Goal: Task Accomplishment & Management: Use online tool/utility

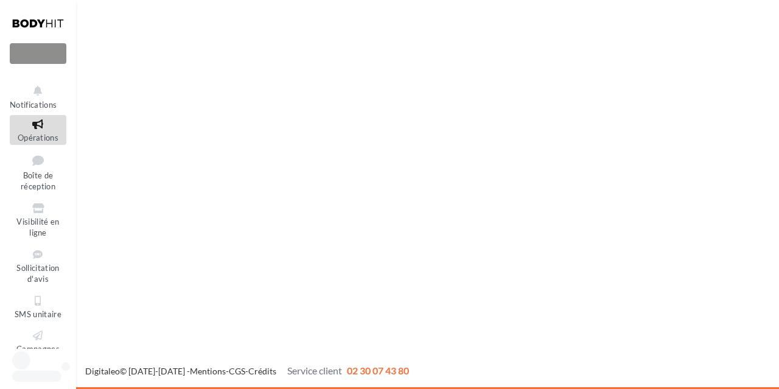
click at [32, 128] on icon at bounding box center [37, 124] width 49 height 14
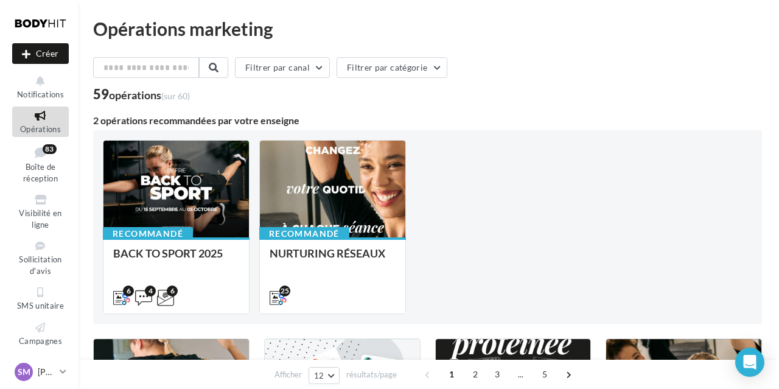
scroll to position [127, 0]
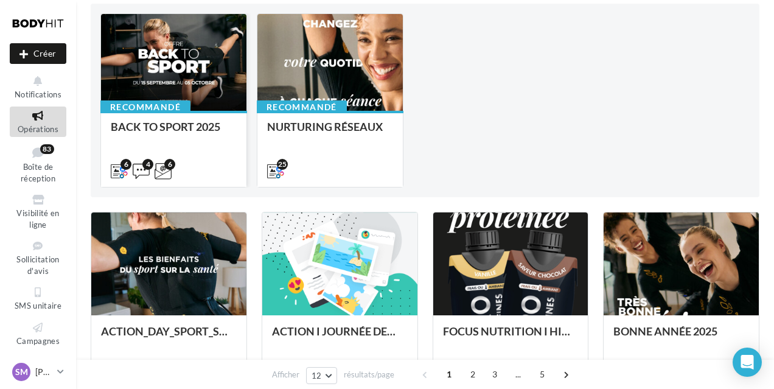
click at [181, 71] on div at bounding box center [173, 63] width 145 height 98
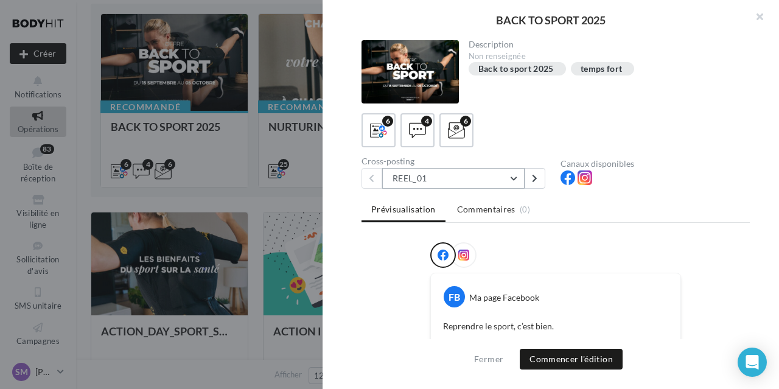
click at [514, 181] on button "REEL_01" at bounding box center [453, 178] width 142 height 21
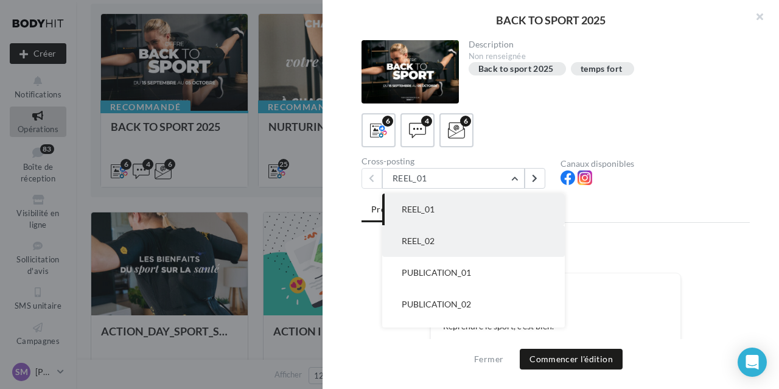
click at [467, 243] on button "REEL_02" at bounding box center [473, 241] width 183 height 32
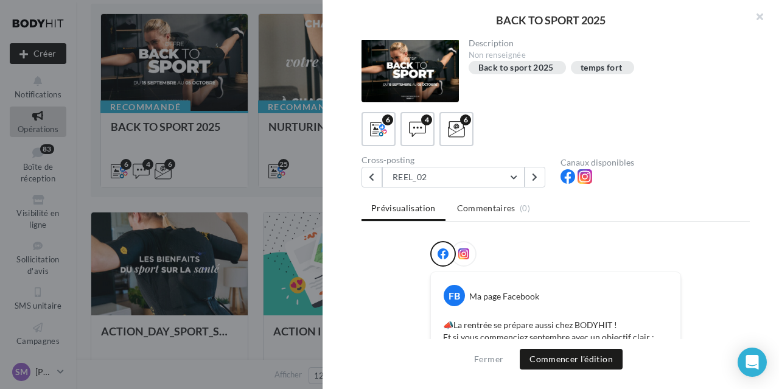
scroll to position [0, 0]
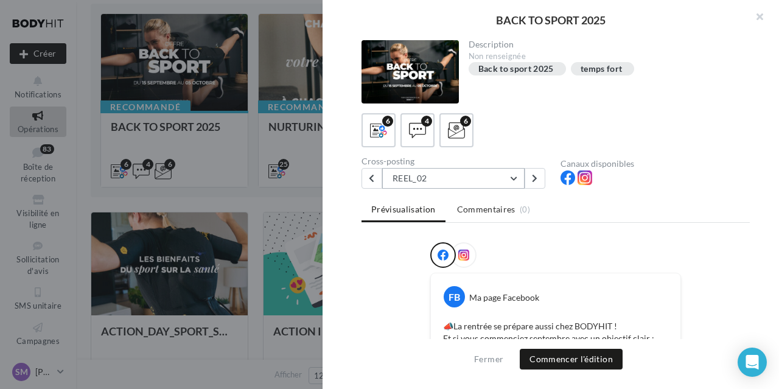
click at [514, 180] on button "REEL_02" at bounding box center [453, 178] width 142 height 21
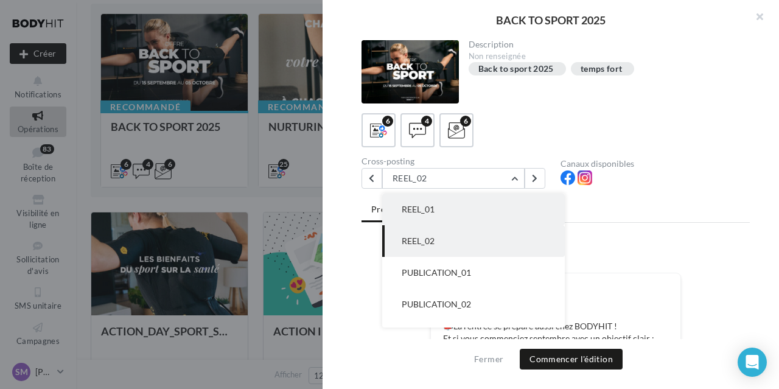
click at [496, 209] on button "REEL_01" at bounding box center [473, 210] width 183 height 32
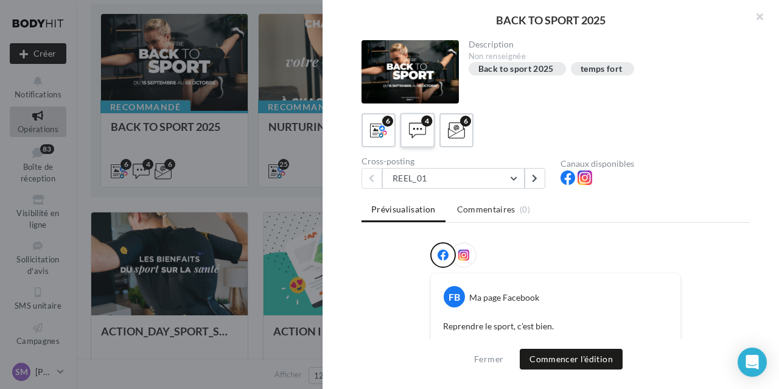
click at [416, 139] on span at bounding box center [418, 131] width 18 height 19
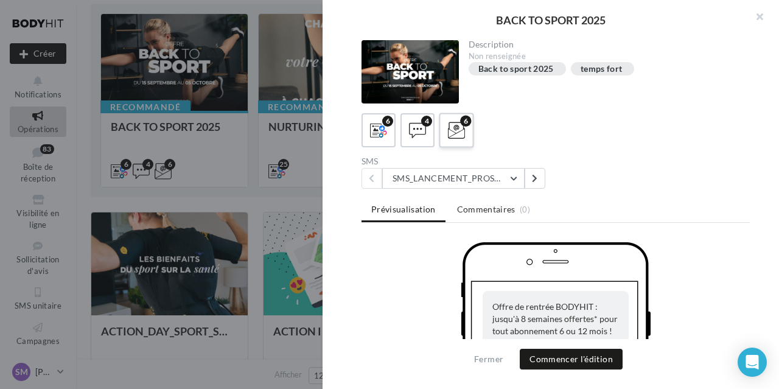
click at [466, 145] on label "6" at bounding box center [456, 130] width 35 height 35
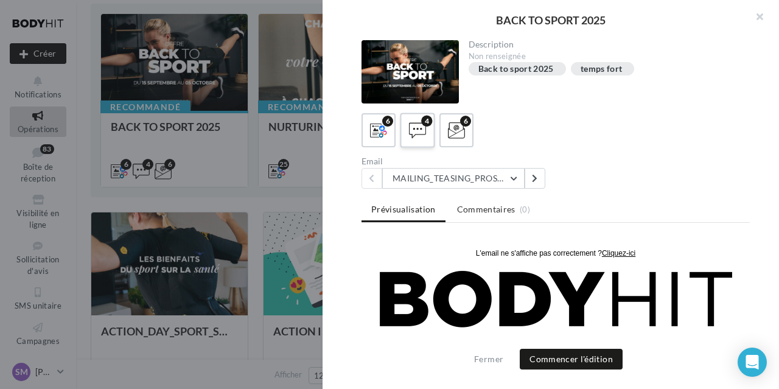
click at [421, 142] on label "4" at bounding box center [417, 130] width 35 height 35
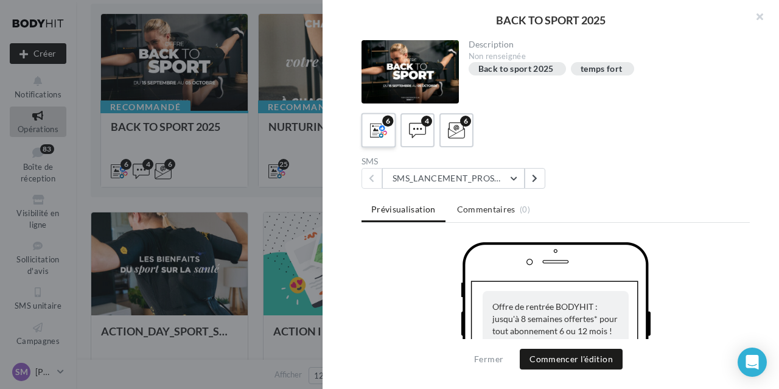
click at [380, 139] on span at bounding box center [379, 131] width 18 height 19
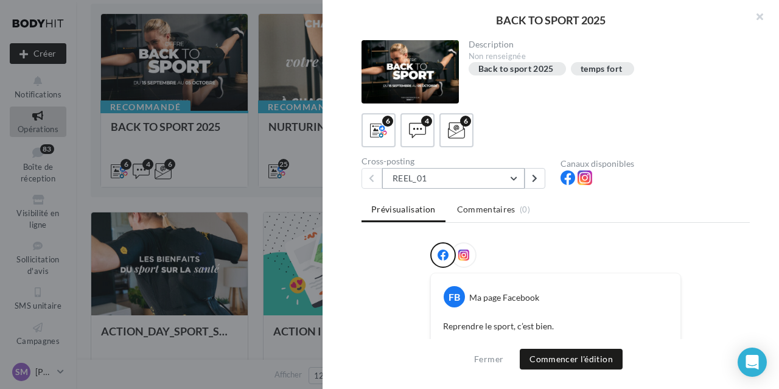
click at [514, 184] on button "REEL_01" at bounding box center [453, 178] width 142 height 21
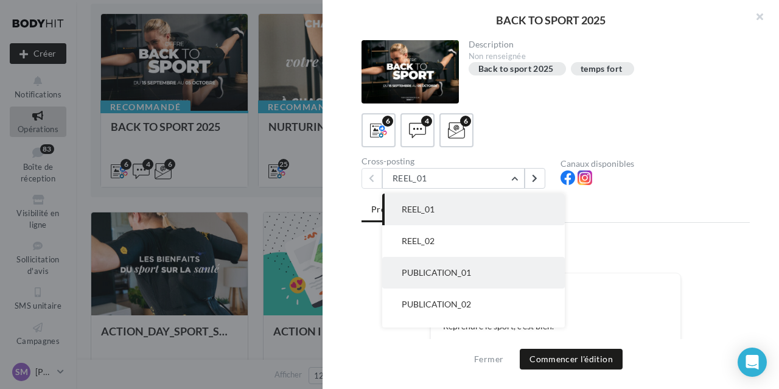
click at [506, 270] on button "PUBLICATION_01" at bounding box center [473, 273] width 183 height 32
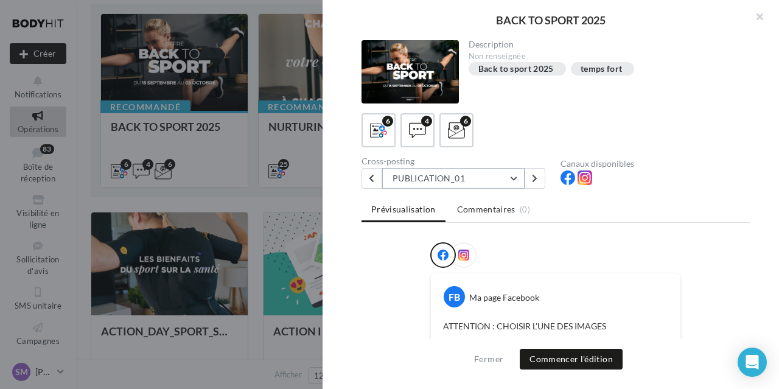
click at [494, 177] on button "PUBLICATION_01" at bounding box center [453, 178] width 142 height 21
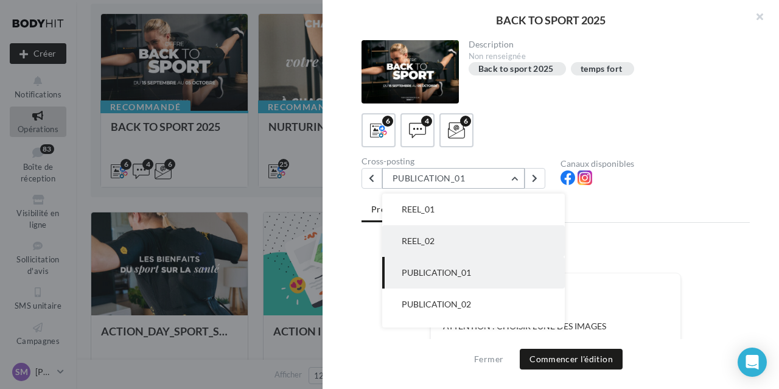
scroll to position [32, 0]
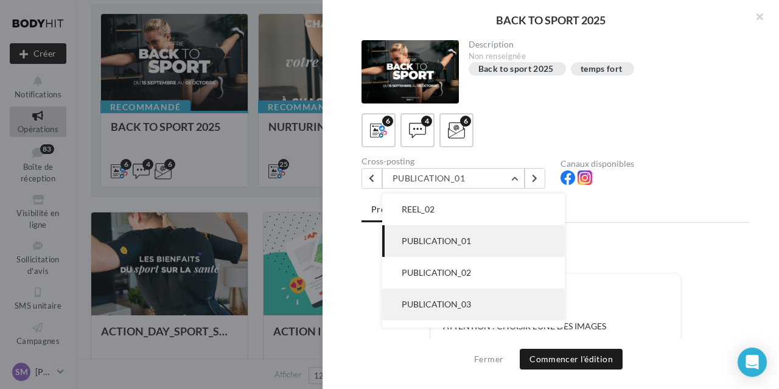
click at [441, 301] on span "PUBLICATION_03" at bounding box center [436, 304] width 69 height 10
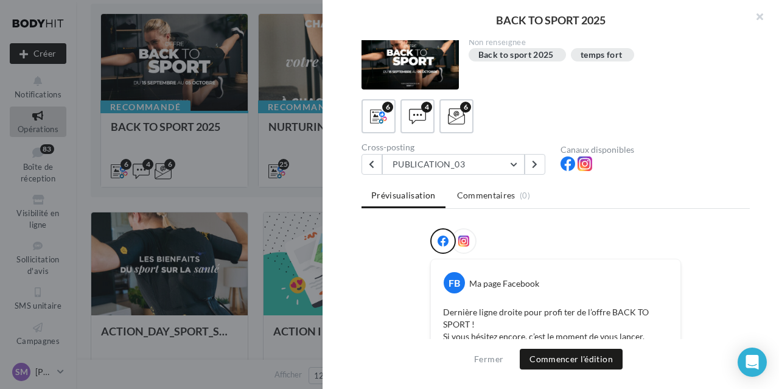
scroll to position [0, 0]
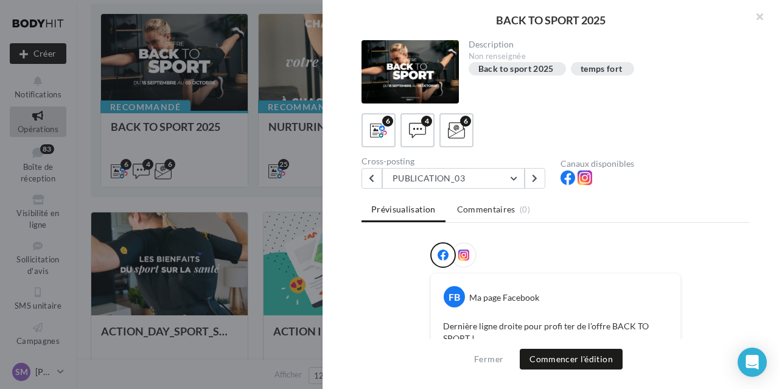
click at [593, 74] on div "temps fort" at bounding box center [603, 69] width 44 height 12
click at [598, 72] on div "temps fort" at bounding box center [602, 69] width 42 height 9
click at [508, 181] on button "PUBLICATION_03" at bounding box center [453, 178] width 142 height 21
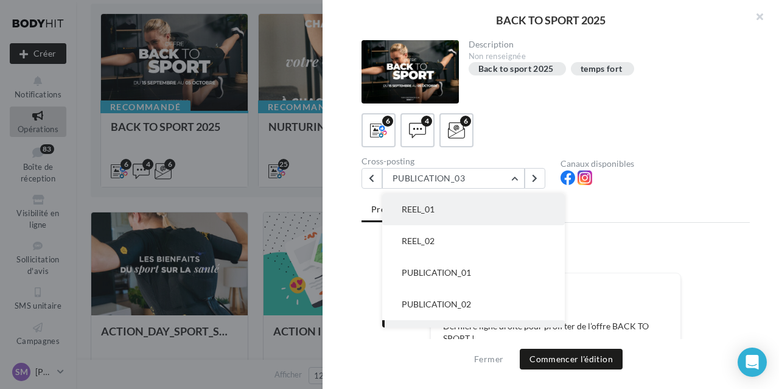
click at [488, 201] on button "REEL_01" at bounding box center [473, 210] width 183 height 32
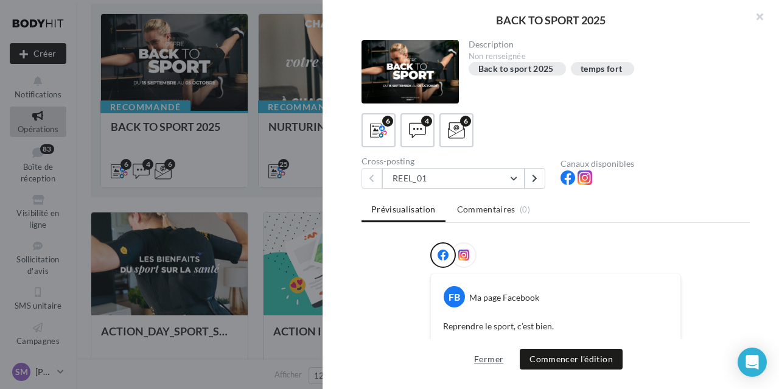
click at [476, 357] on button "Fermer" at bounding box center [488, 359] width 39 height 15
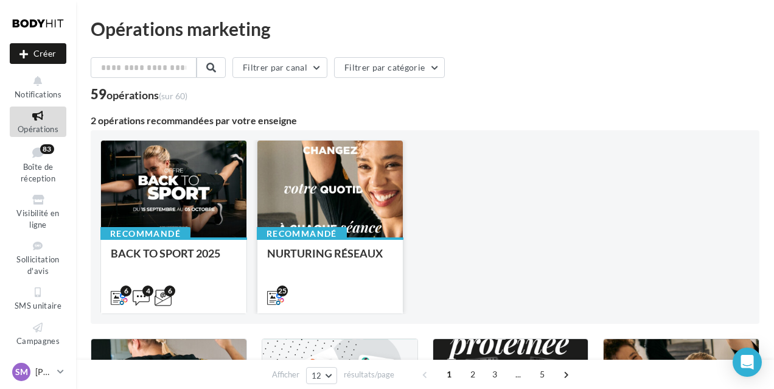
click at [349, 209] on div at bounding box center [329, 190] width 145 height 98
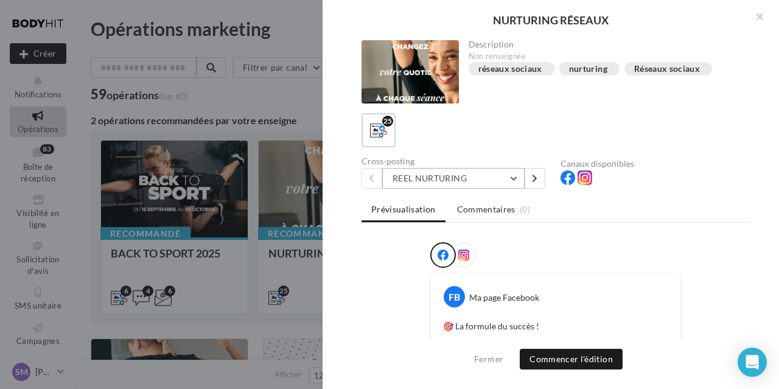
click at [517, 175] on button "REEL NURTURING" at bounding box center [453, 178] width 142 height 21
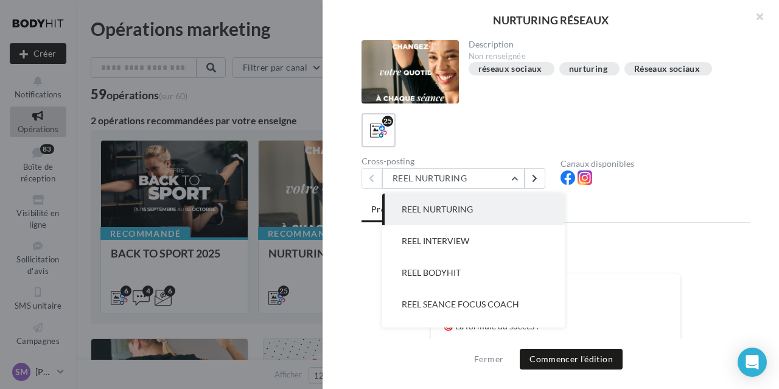
click at [481, 208] on button "REEL NURTURING" at bounding box center [473, 210] width 183 height 32
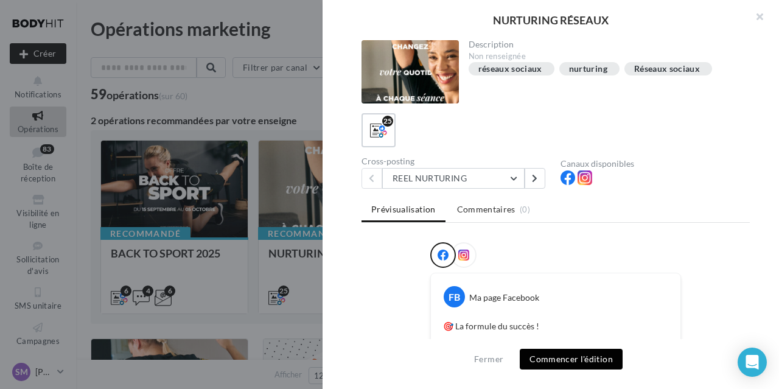
click at [576, 363] on button "Commencer l'édition" at bounding box center [571, 359] width 103 height 21
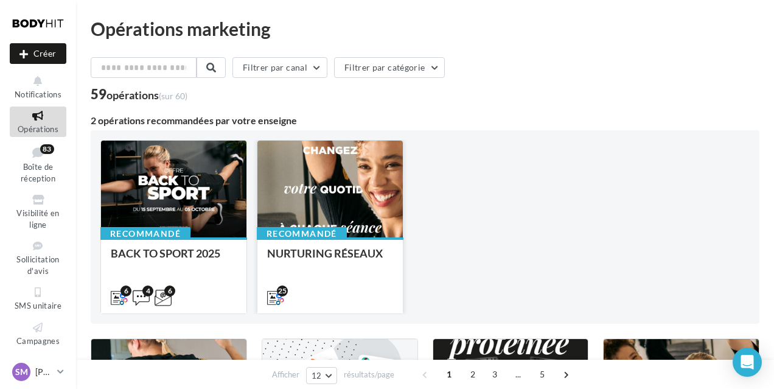
click at [343, 209] on div at bounding box center [329, 190] width 145 height 98
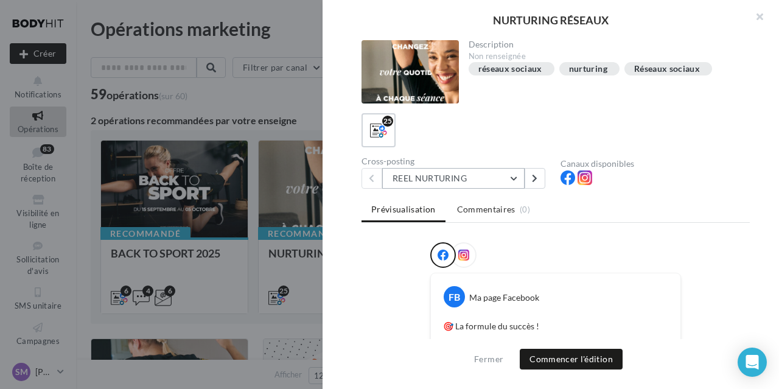
click at [516, 178] on button "REEL NURTURING" at bounding box center [453, 178] width 142 height 21
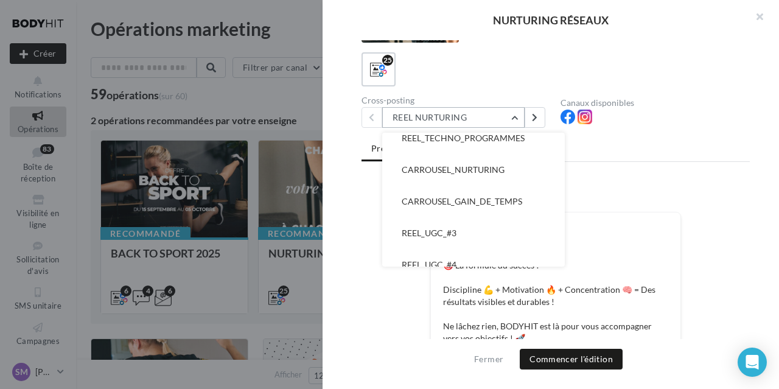
scroll to position [512, 0]
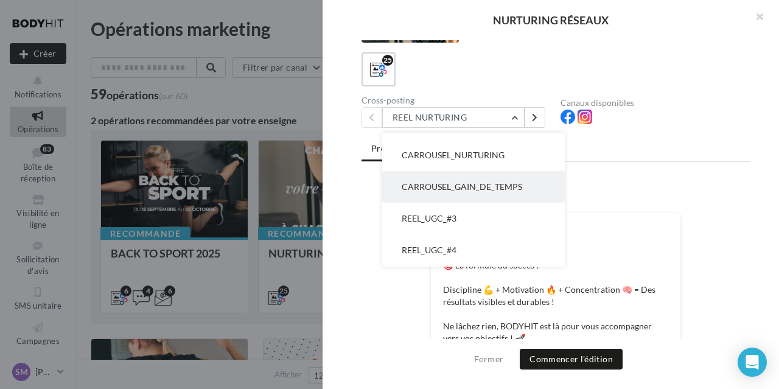
click at [506, 188] on span "CARROUSEL_GAIN_DE_TEMPS" at bounding box center [462, 186] width 121 height 10
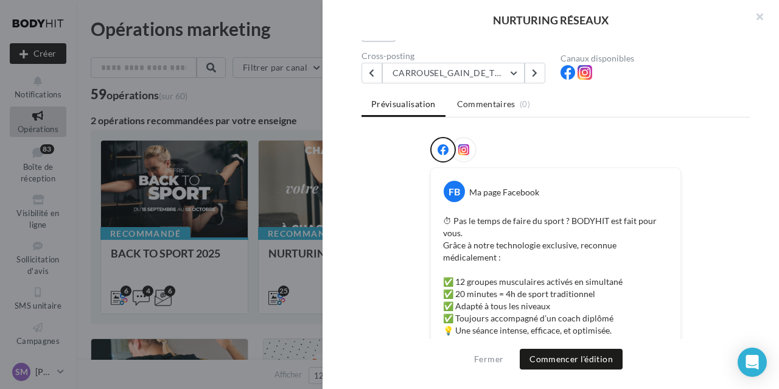
scroll to position [0, 0]
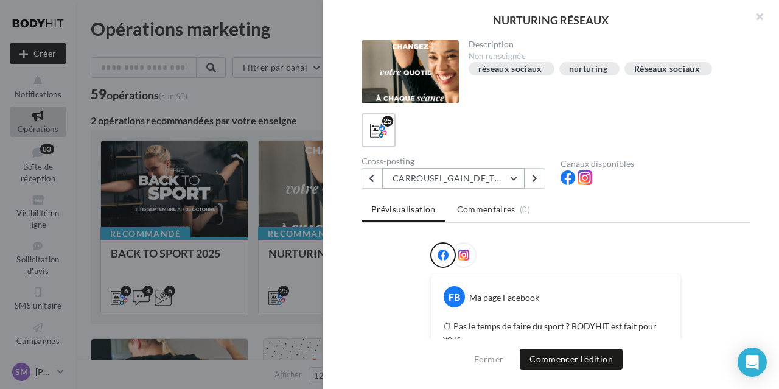
click at [520, 178] on button "CARROUSEL_GAIN_DE_TEMPS" at bounding box center [453, 178] width 142 height 21
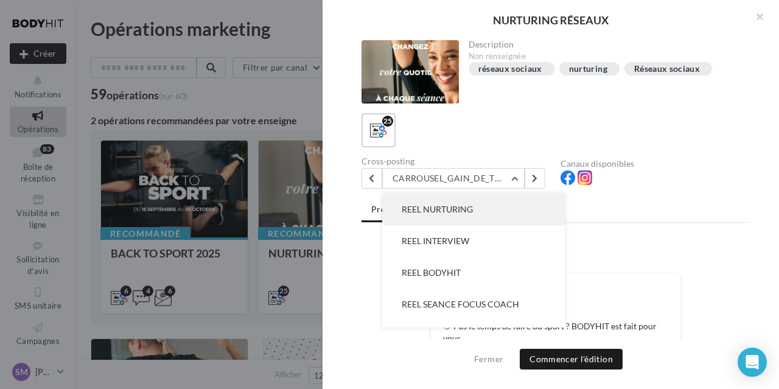
click at [461, 215] on button "REEL NURTURING" at bounding box center [473, 210] width 183 height 32
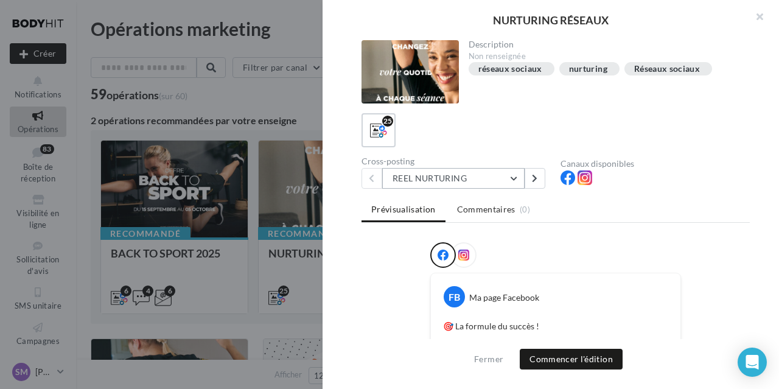
click at [513, 175] on button "REEL NURTURING" at bounding box center [453, 178] width 142 height 21
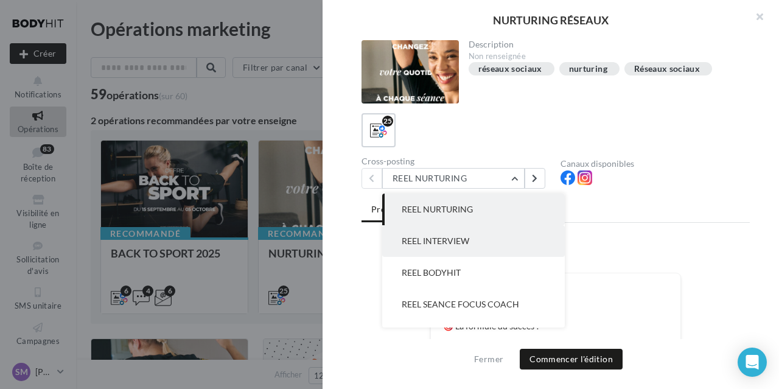
click at [487, 238] on button "REEL INTERVIEW" at bounding box center [473, 241] width 183 height 32
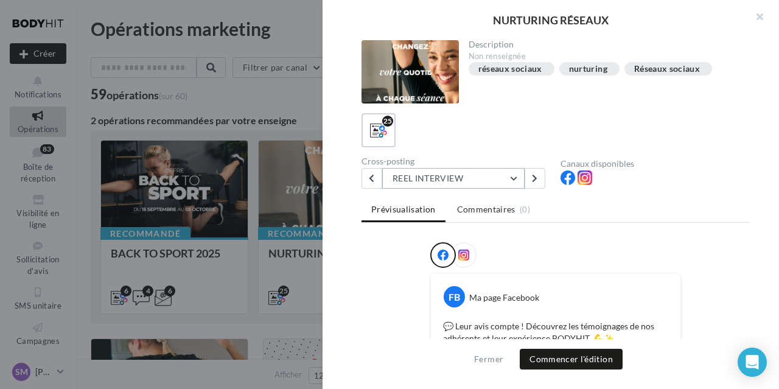
click at [509, 178] on button "REEL INTERVIEW" at bounding box center [453, 178] width 142 height 21
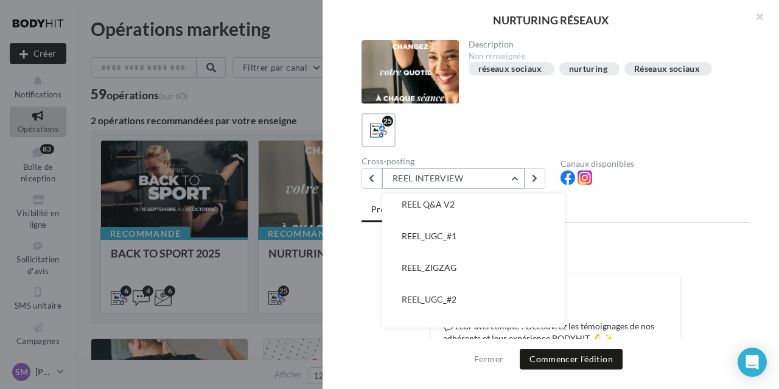
scroll to position [487, 0]
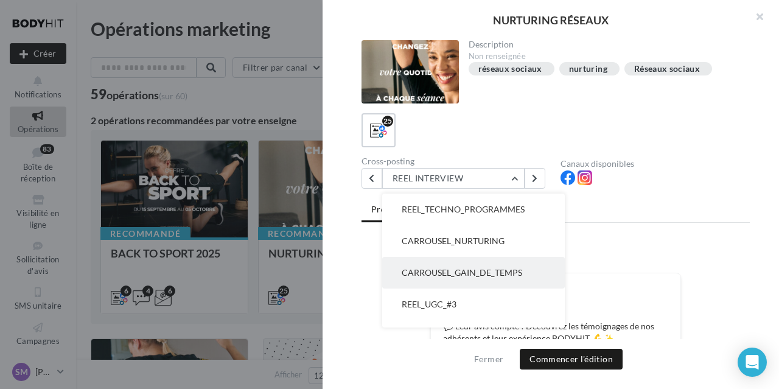
click at [491, 268] on span "CARROUSEL_GAIN_DE_TEMPS" at bounding box center [462, 272] width 121 height 10
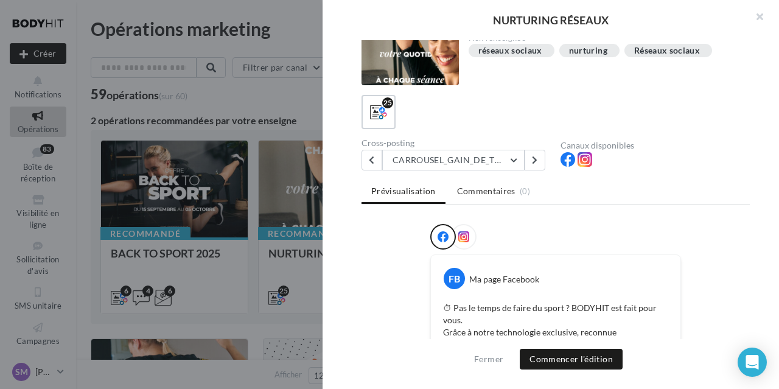
scroll to position [0, 0]
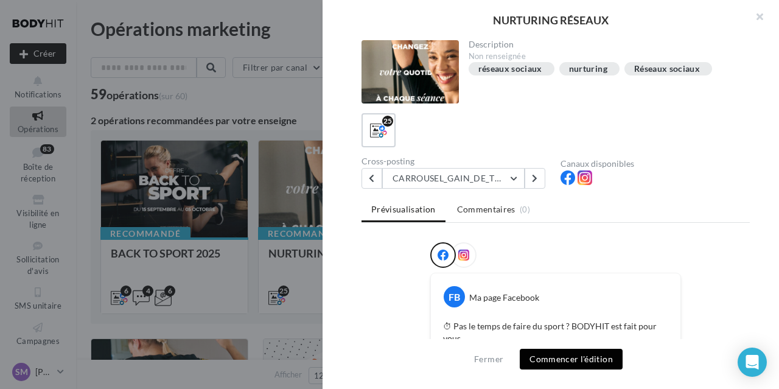
click at [589, 357] on button "Commencer l'édition" at bounding box center [571, 359] width 103 height 21
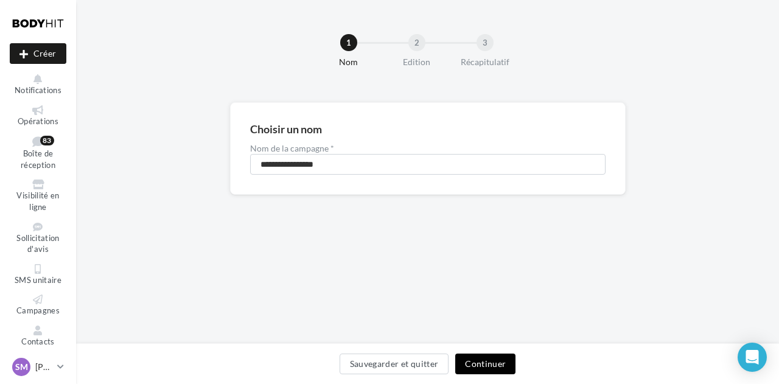
click at [492, 365] on button "Continuer" at bounding box center [485, 364] width 60 height 21
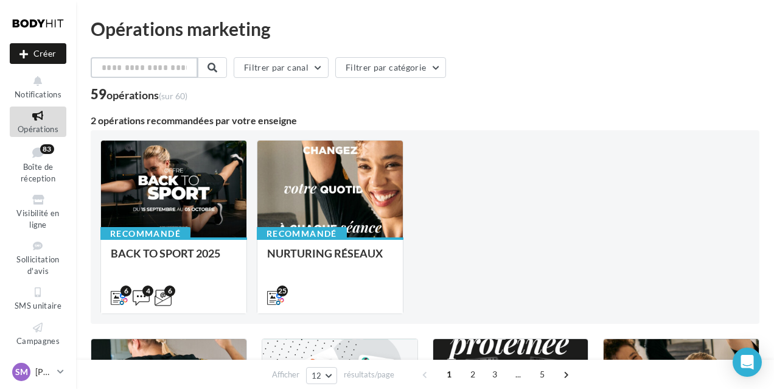
click at [145, 68] on input "text" at bounding box center [144, 67] width 107 height 21
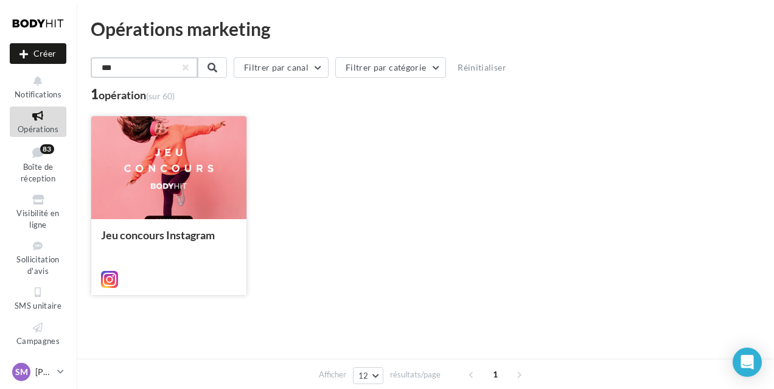
type input "***"
click at [208, 182] on div at bounding box center [168, 168] width 155 height 104
